Goal: Browse casually: Explore the website without a specific task or goal

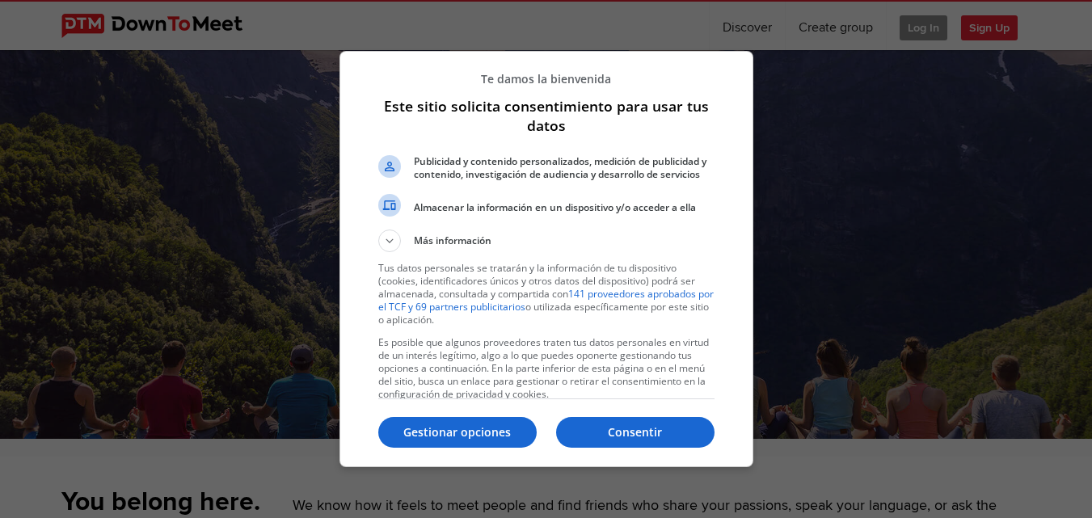
click at [620, 427] on p "Consentir" at bounding box center [635, 432] width 158 height 16
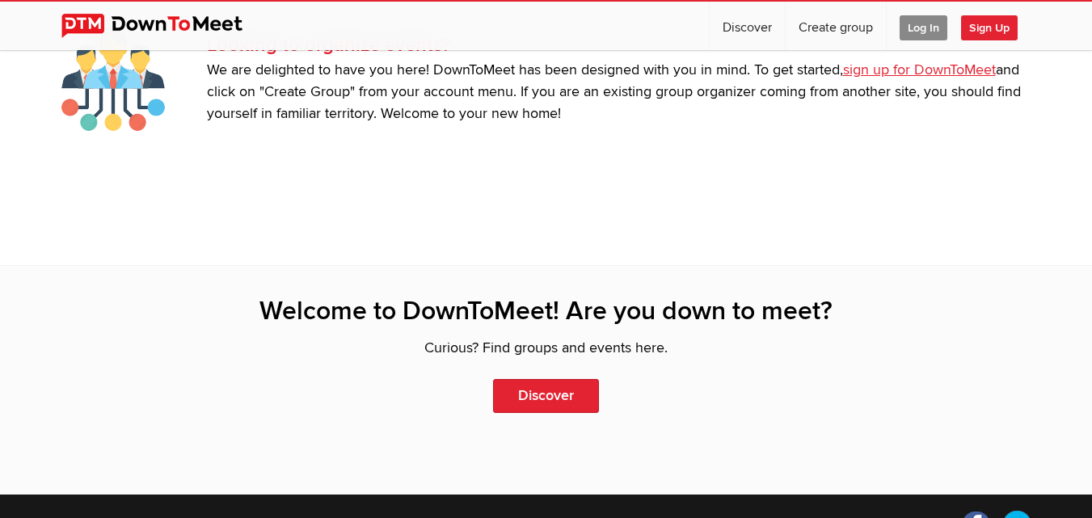
scroll to position [3507, 0]
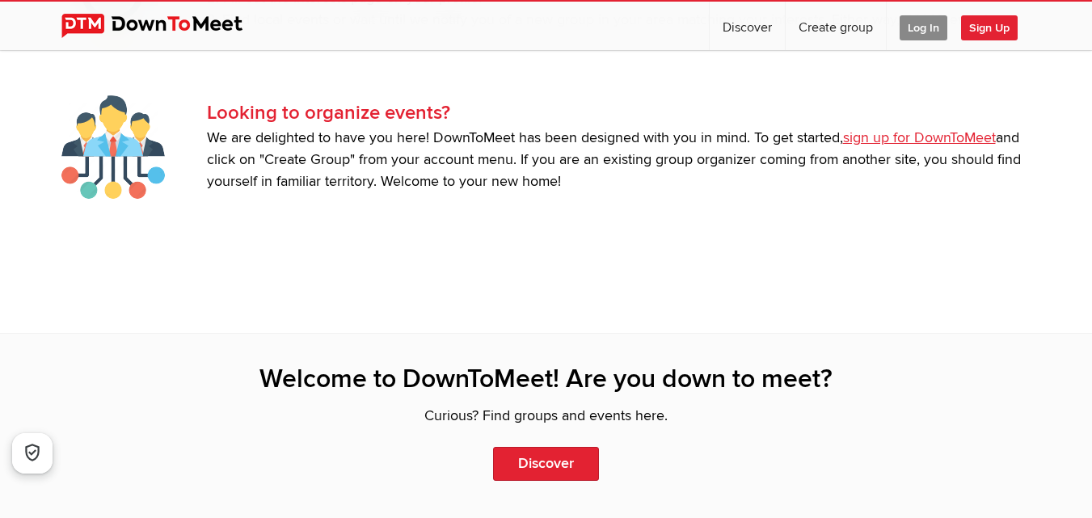
scroll to position [3122, 0]
